Goal: Navigation & Orientation: Find specific page/section

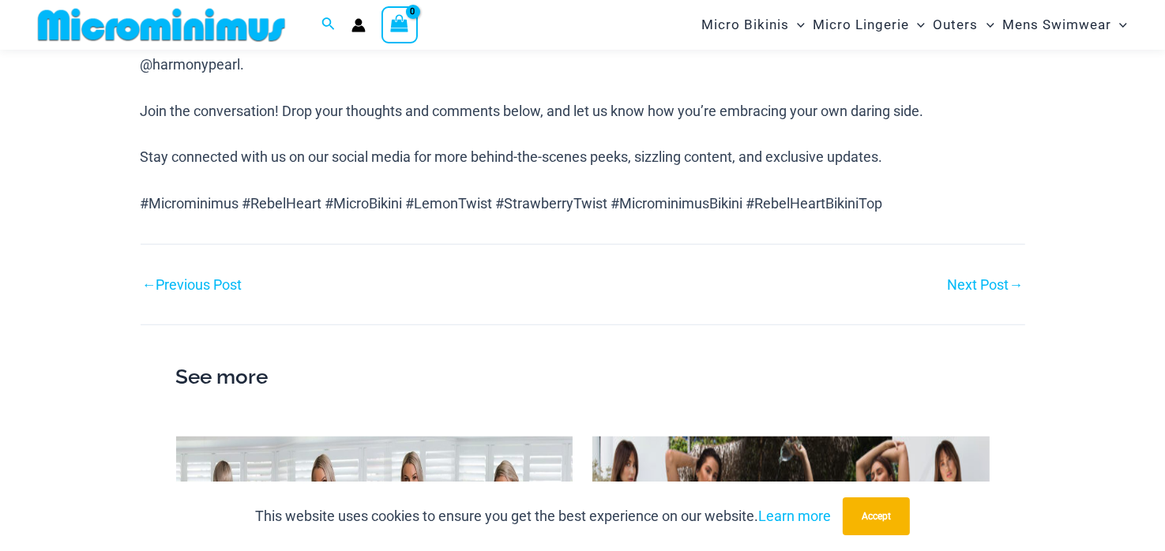
scroll to position [1246, 0]
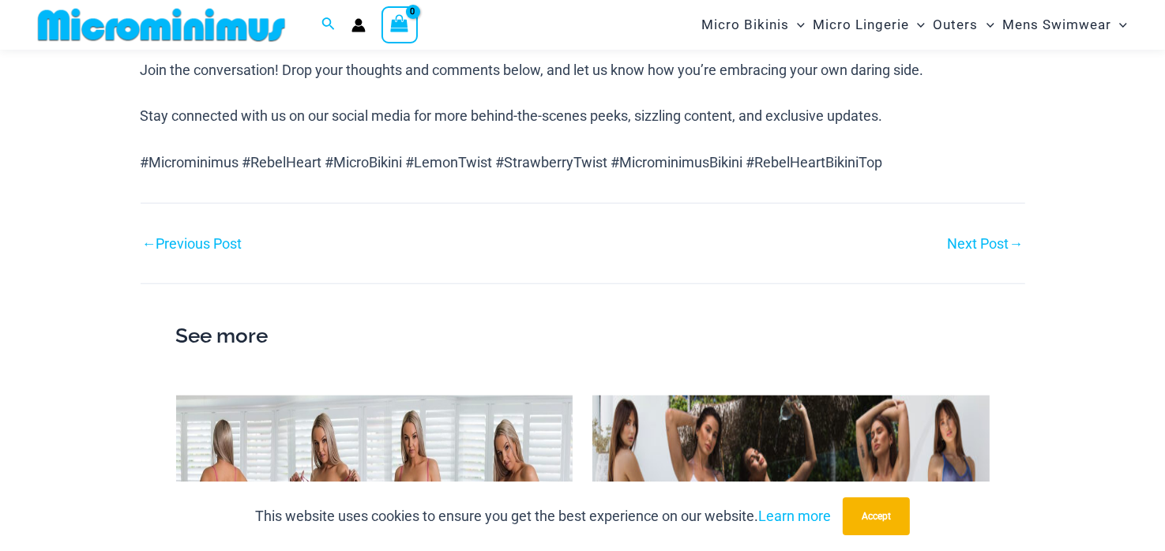
click at [971, 237] on link "Next Post →" at bounding box center [986, 244] width 76 height 14
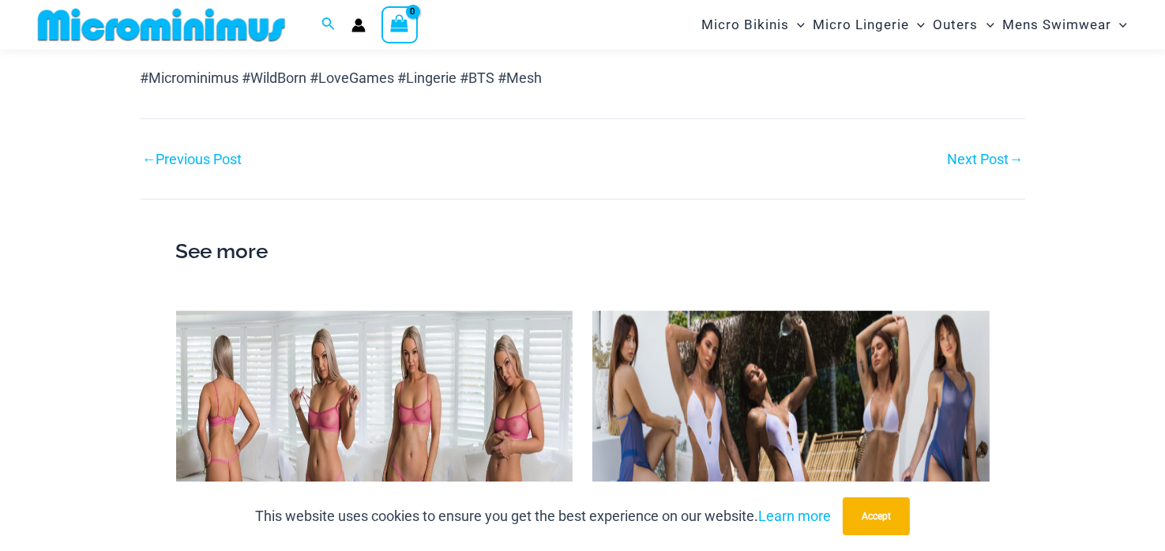
scroll to position [1488, 0]
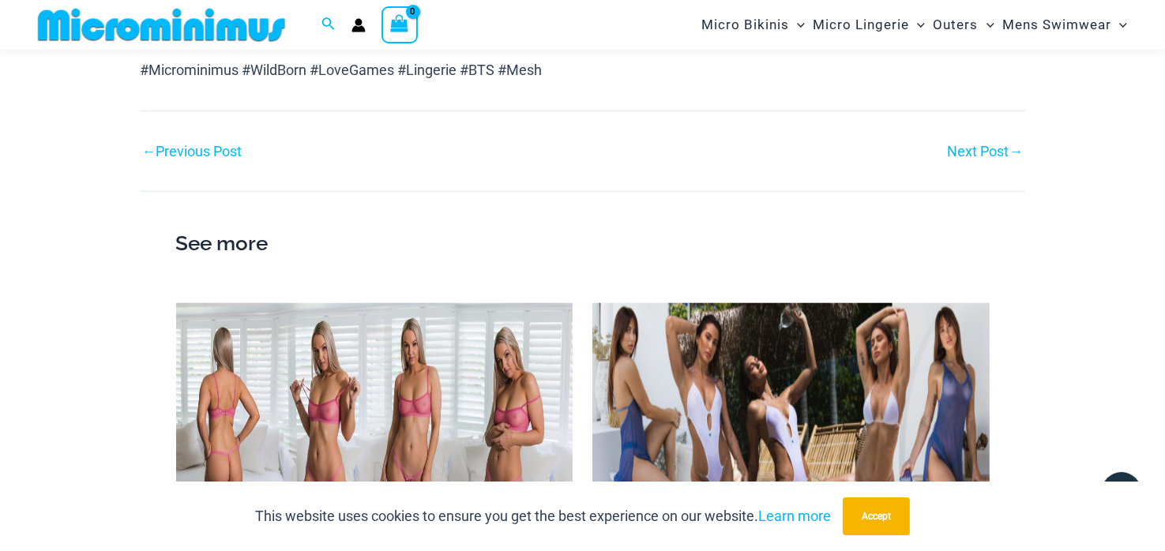
click at [975, 145] on link "Next Post →" at bounding box center [986, 152] width 76 height 14
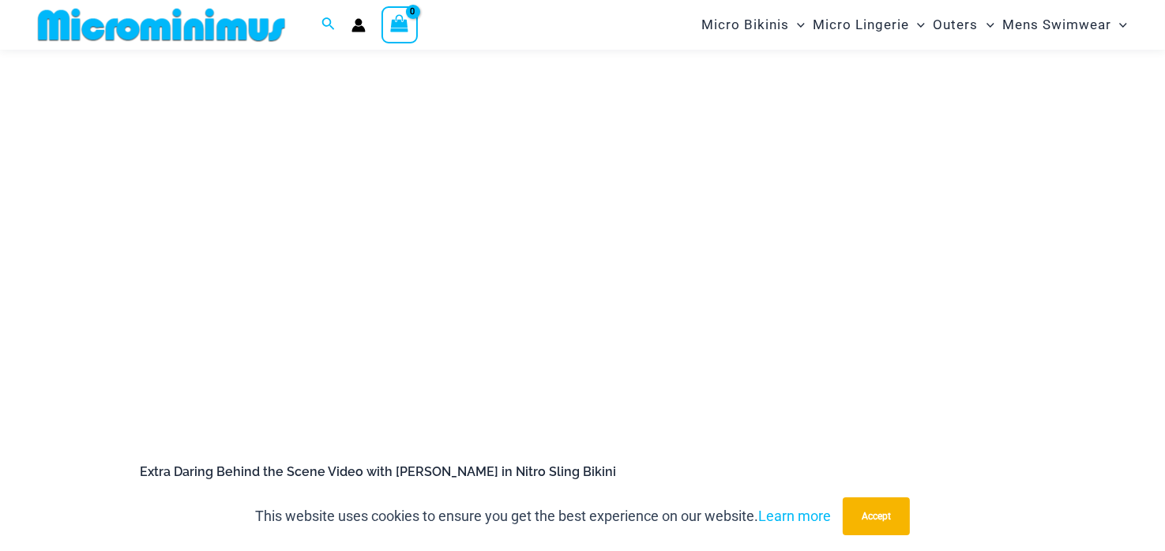
scroll to position [461, 0]
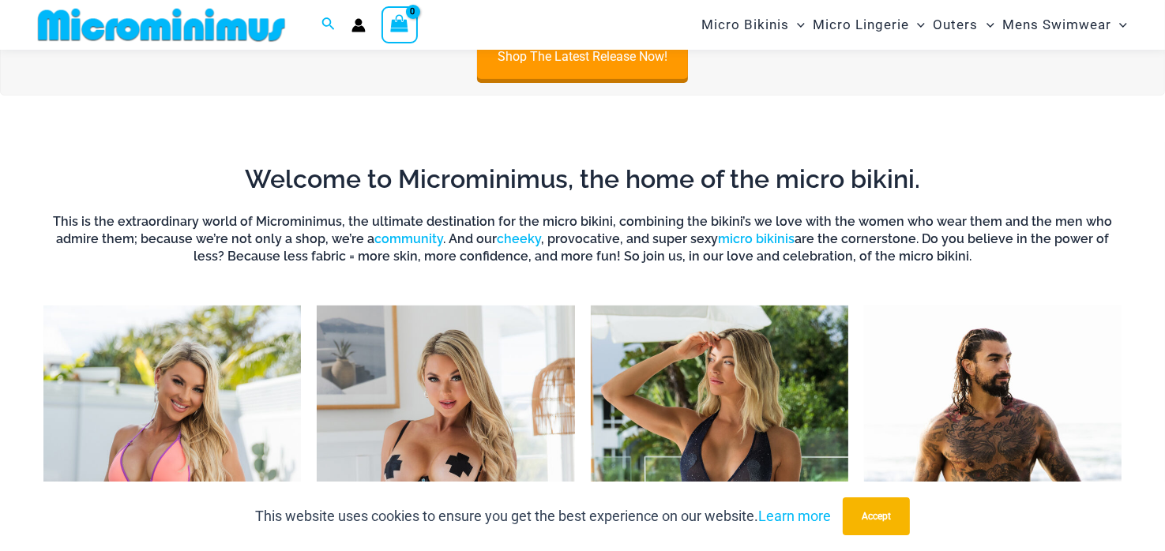
scroll to position [776, 0]
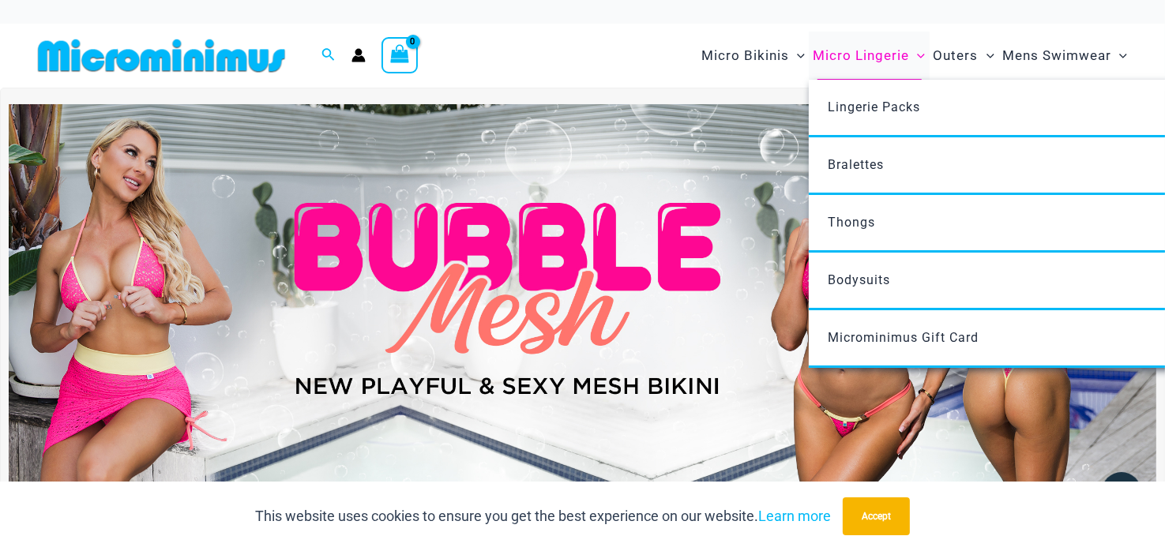
click at [849, 59] on span "Micro Lingerie" at bounding box center [861, 56] width 96 height 40
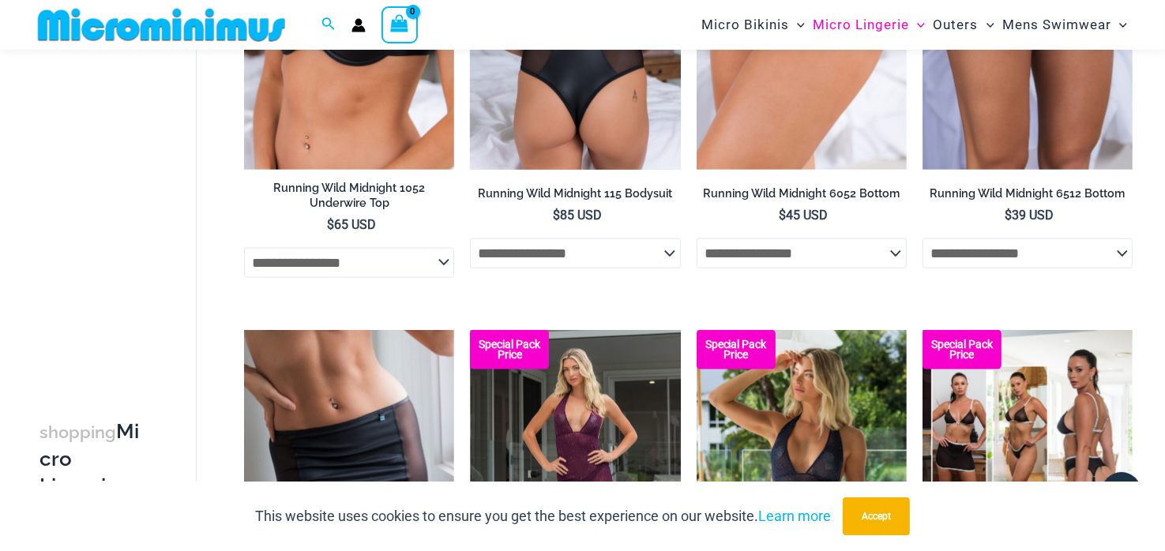
scroll to position [1879, 0]
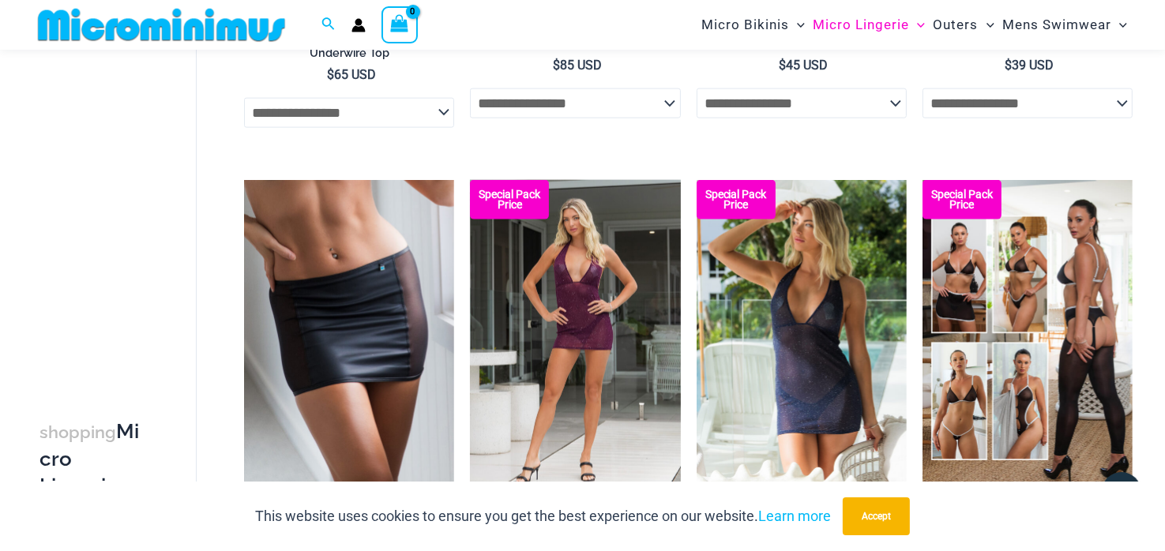
scroll to position [2025, 0]
